Goal: Information Seeking & Learning: Learn about a topic

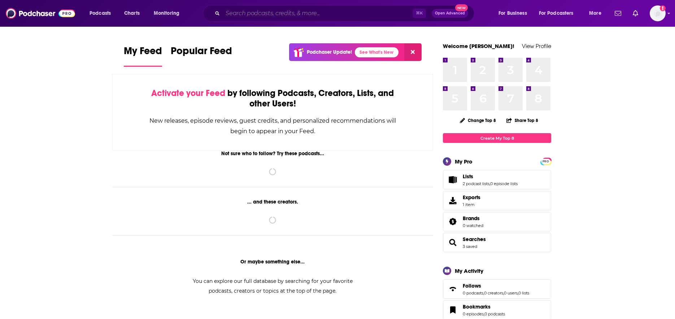
click at [332, 11] on input "Search podcasts, credits, & more..." at bounding box center [318, 14] width 190 height 12
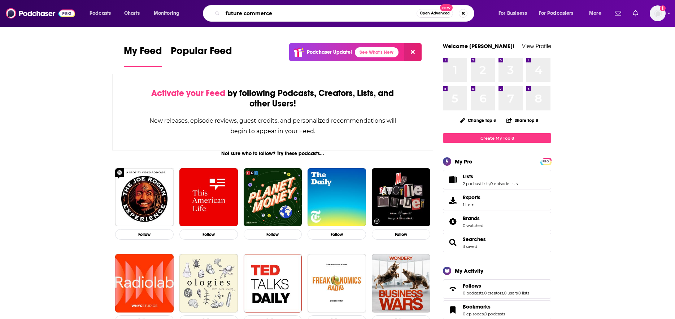
type input "future commerce"
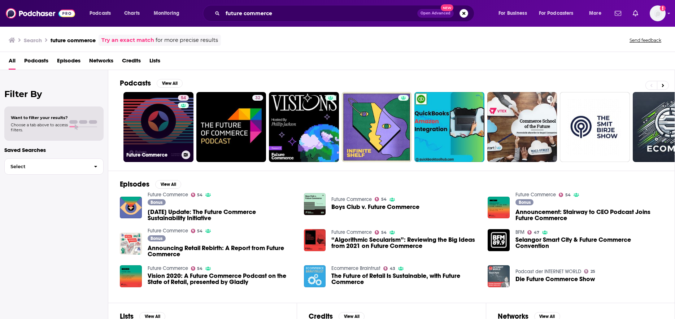
click at [157, 114] on link "54 Future Commerce" at bounding box center [158, 127] width 70 height 70
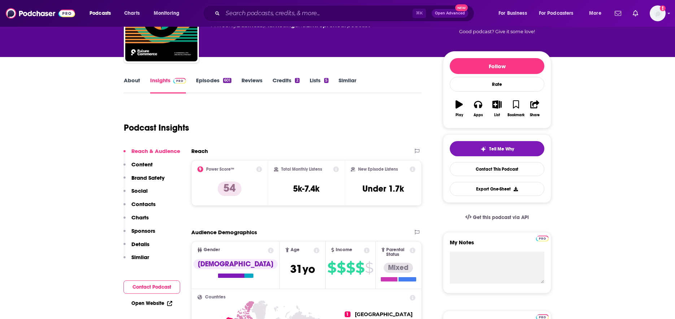
scroll to position [62, 0]
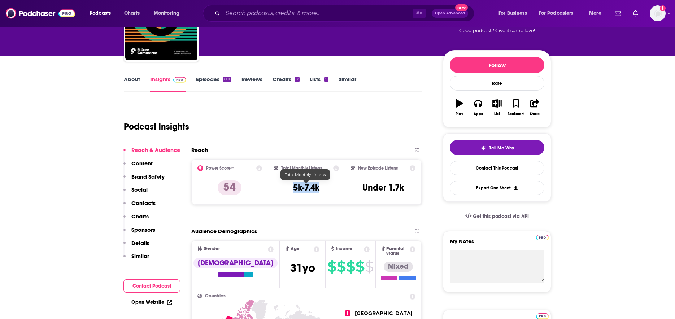
drag, startPoint x: 322, startPoint y: 190, endPoint x: 294, endPoint y: 190, distance: 27.8
click at [294, 190] on div "Total Monthly Listens 5k-7.4k" at bounding box center [306, 181] width 65 height 33
copy h3 "5k-7.4k"
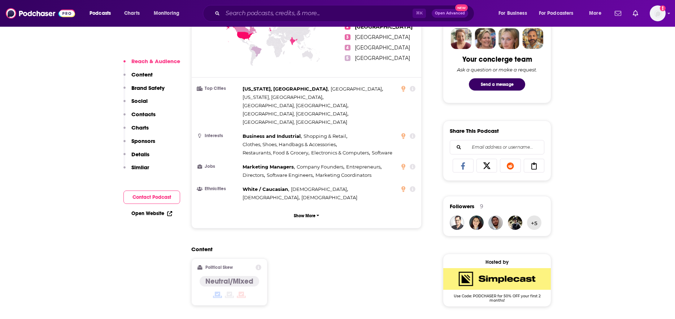
scroll to position [357, 0]
